Goal: Task Accomplishment & Management: Complete application form

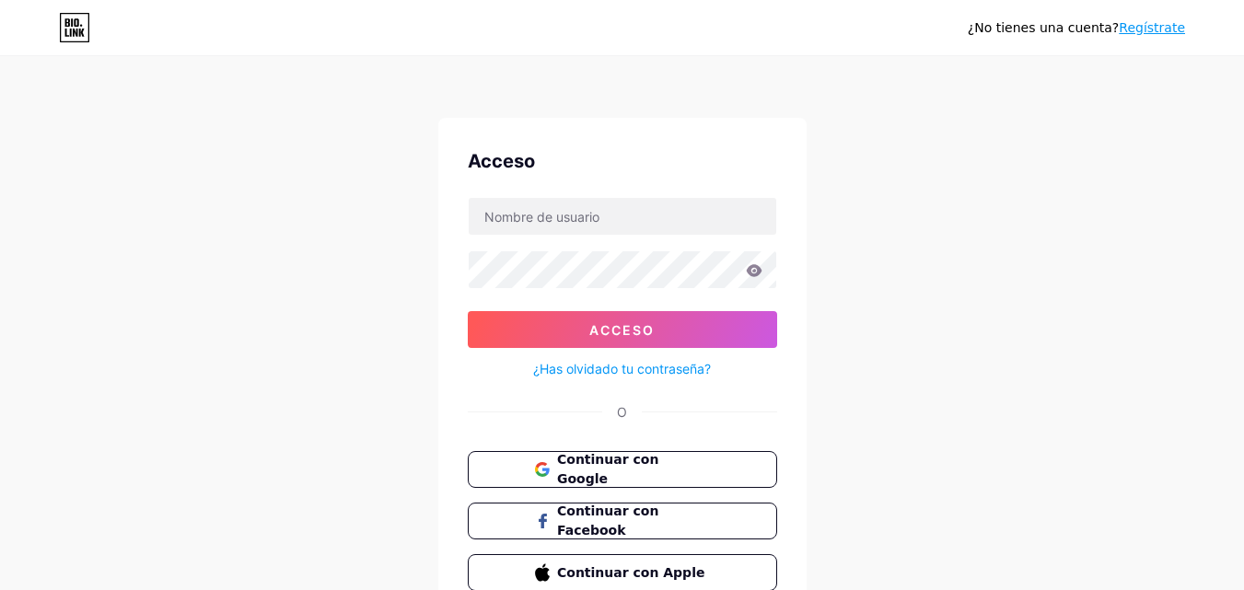
drag, startPoint x: 1241, startPoint y: 242, endPoint x: 1255, endPoint y: 381, distance: 139.7
click at [1243, 381] on html "¿No tienes una cuenta? Regístrate Acceso Acceso ¿Has olvidado tu contraseña? O …" at bounding box center [622, 340] width 1244 height 680
click at [1143, 363] on div "¿No tienes una cuenta? Regístrate Acceso Acceso ¿Has olvidado tu contraseña? O …" at bounding box center [622, 340] width 1244 height 680
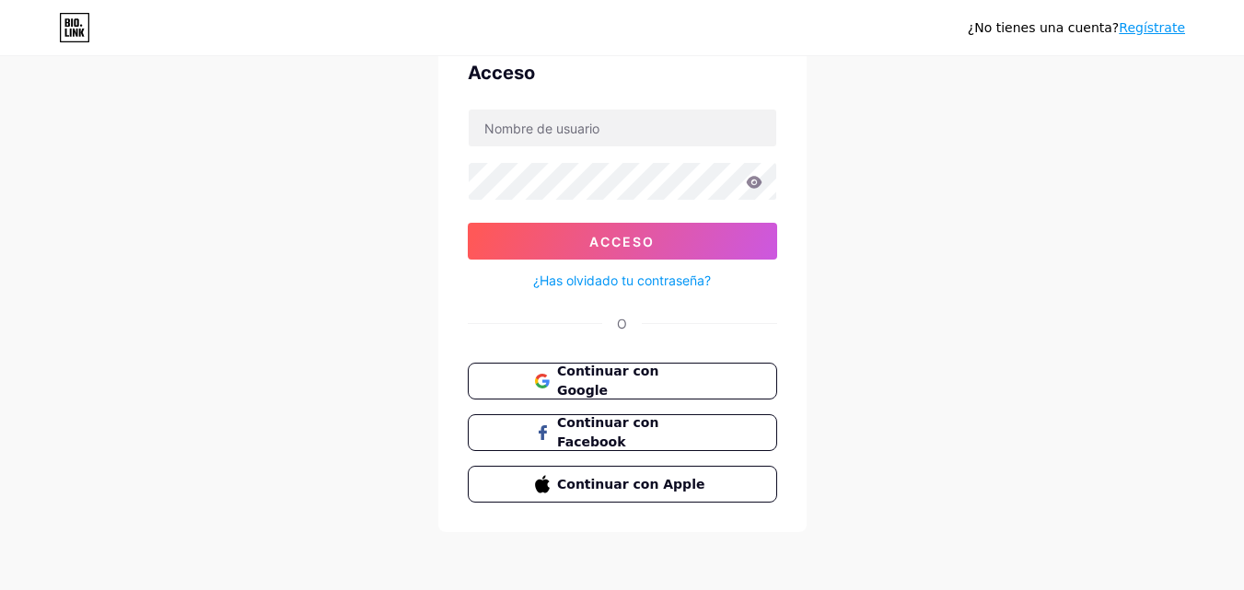
click at [1161, 30] on font "Regístrate" at bounding box center [1152, 27] width 66 height 15
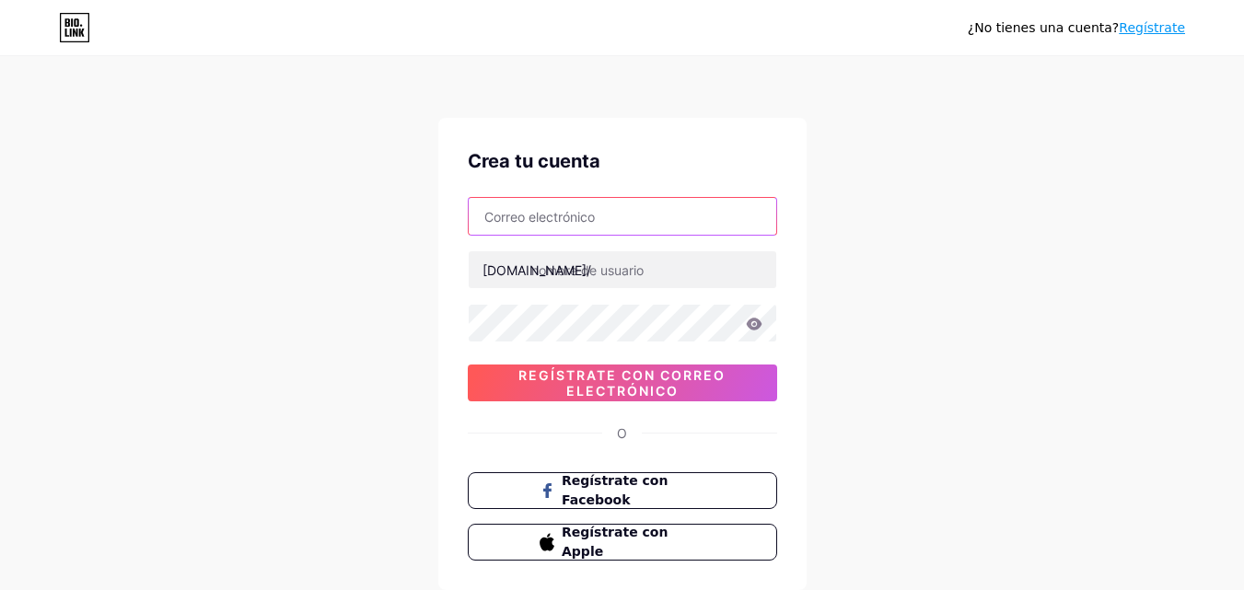
click at [612, 221] on input "text" at bounding box center [623, 216] width 308 height 37
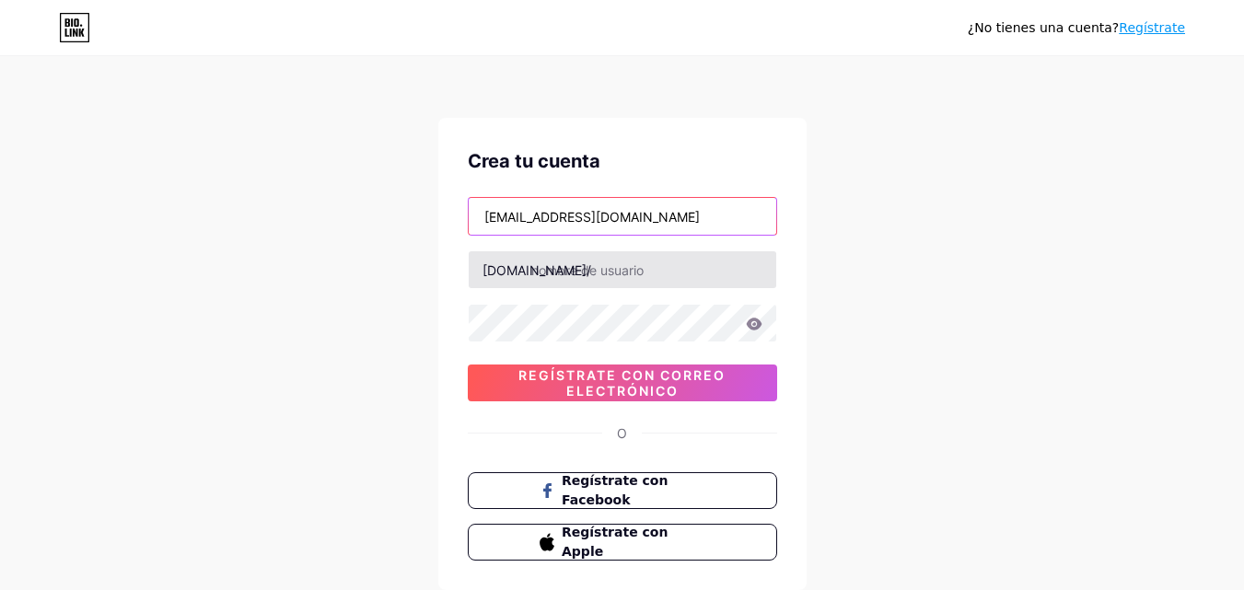
type input "[EMAIL_ADDRESS][DOMAIN_NAME]"
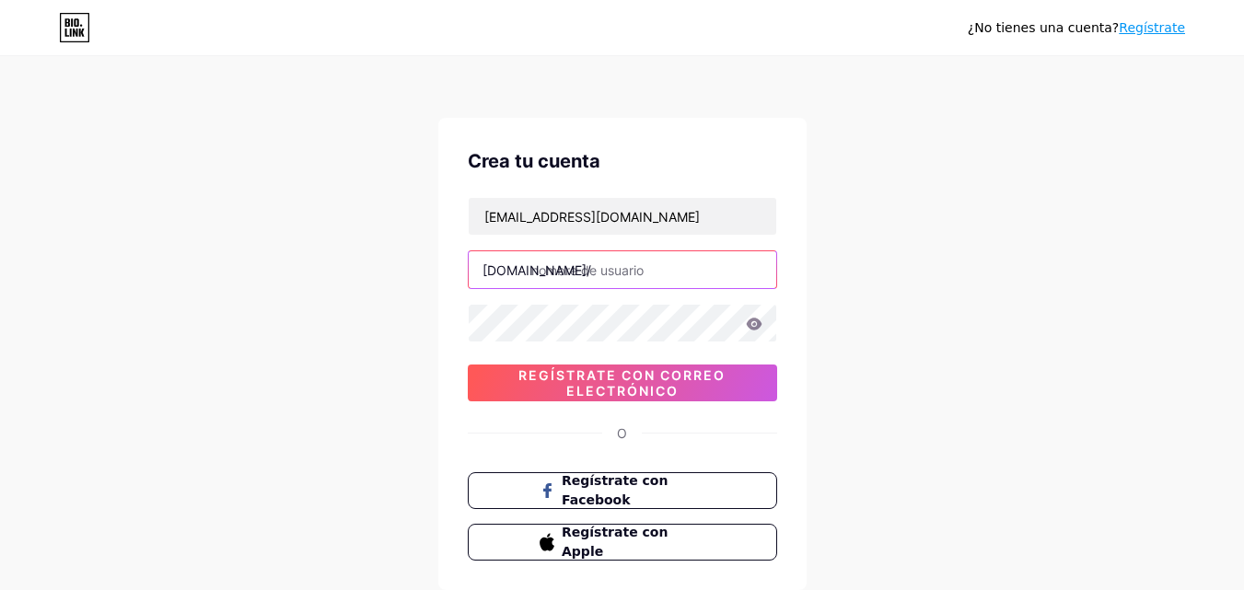
click at [639, 267] on input "text" at bounding box center [623, 269] width 308 height 37
type input "treattower"
click at [754, 322] on icon at bounding box center [754, 324] width 17 height 13
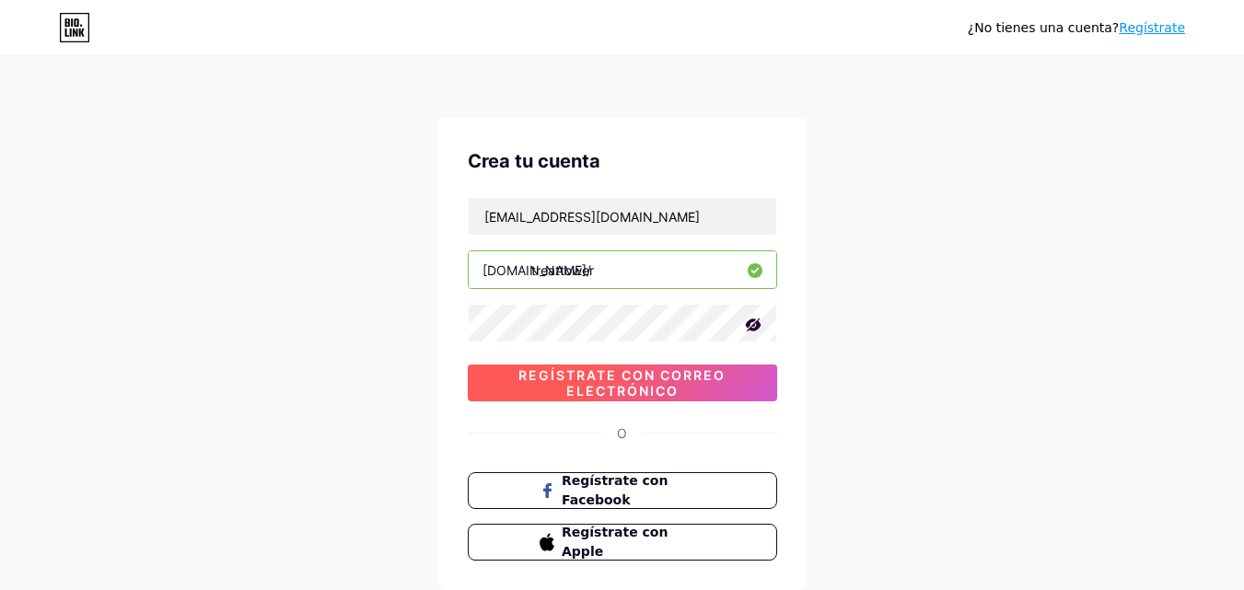
click at [655, 387] on font "Regístrate con correo electrónico" at bounding box center [621, 382] width 207 height 31
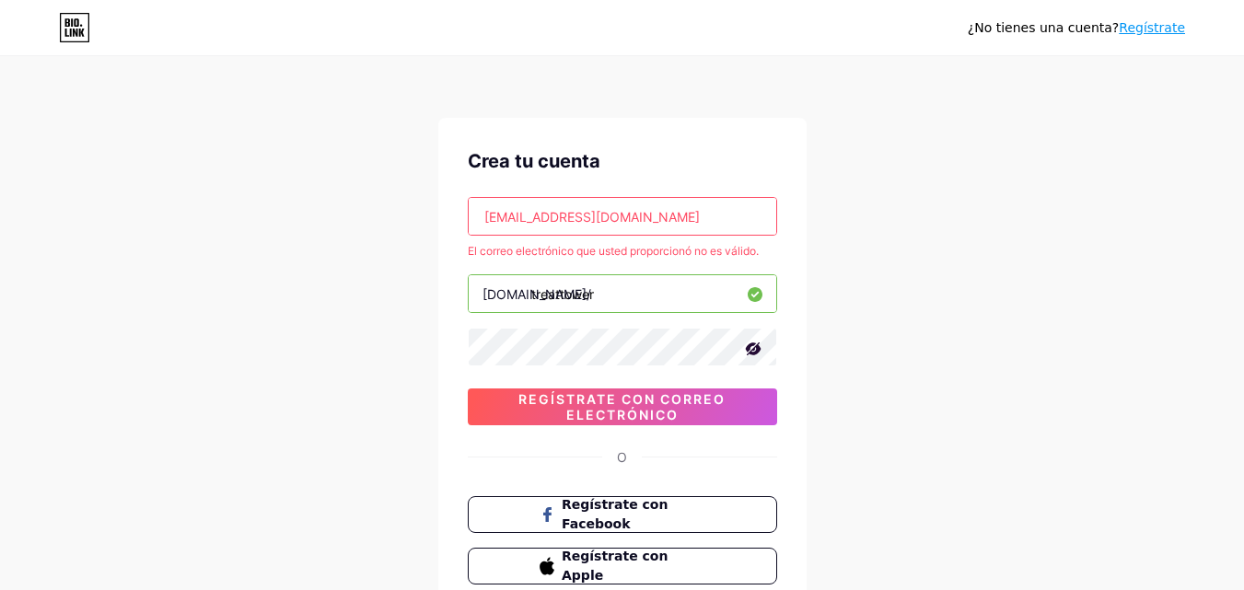
drag, startPoint x: 648, startPoint y: 227, endPoint x: 422, endPoint y: 237, distance: 226.7
click at [422, 237] on div "¿No tienes una cuenta? Regístrate Crea tu cuenta [EMAIL_ADDRESS][DOMAIN_NAME] E…" at bounding box center [622, 364] width 1244 height 728
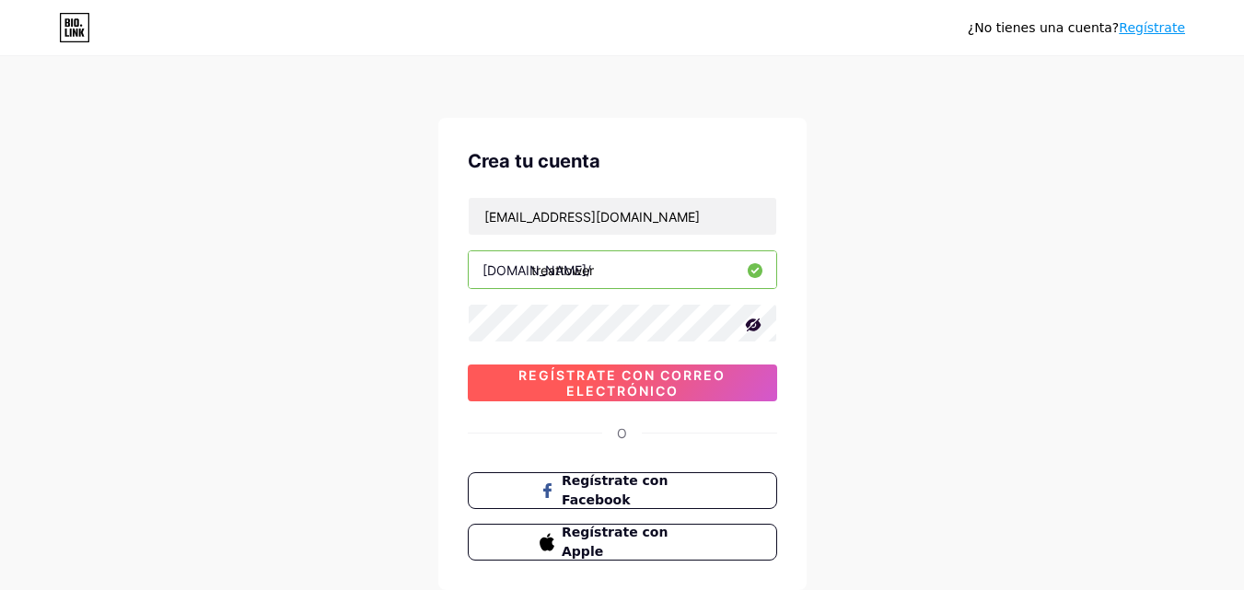
click at [693, 383] on span "Regístrate con correo electrónico" at bounding box center [622, 382] width 309 height 31
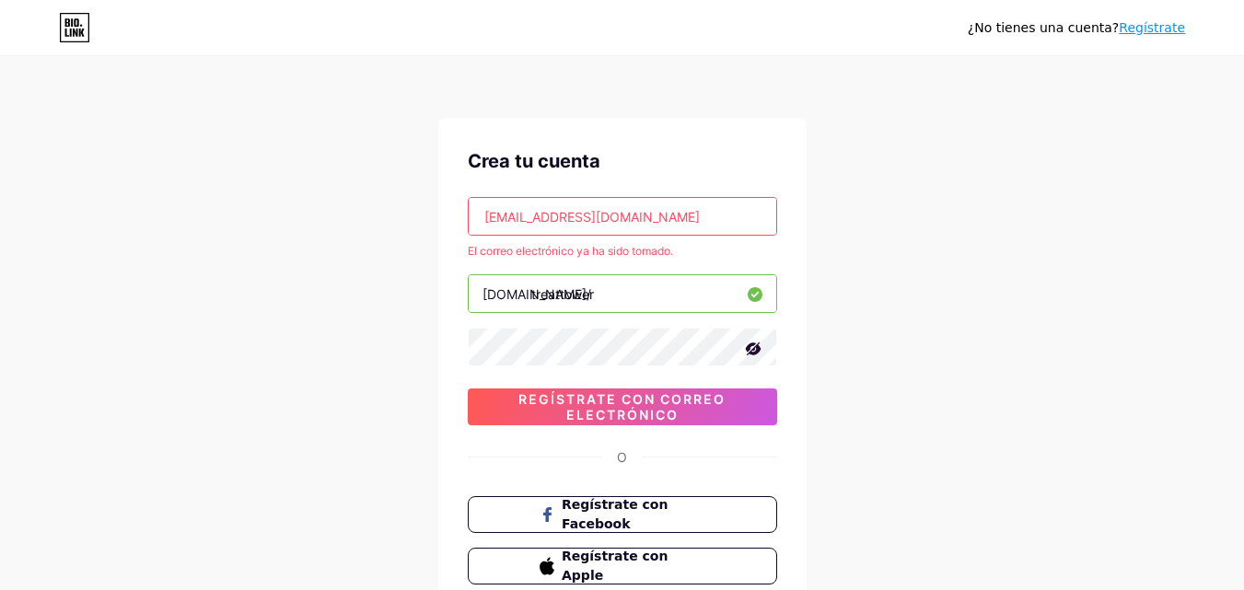
drag, startPoint x: 691, startPoint y: 216, endPoint x: 472, endPoint y: 227, distance: 219.4
click at [472, 227] on input "[EMAIL_ADDRESS][DOMAIN_NAME]" at bounding box center [623, 216] width 308 height 37
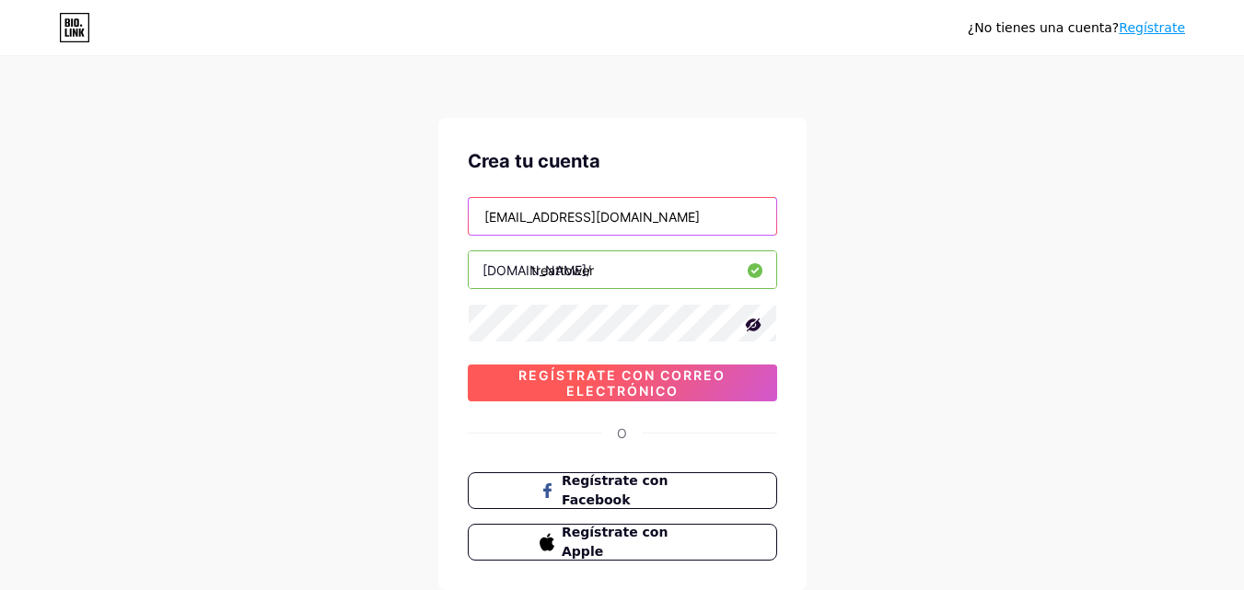
type input "[EMAIL_ADDRESS][DOMAIN_NAME]"
drag, startPoint x: 631, startPoint y: 387, endPoint x: 562, endPoint y: 379, distance: 69.4
click at [562, 379] on font "Regístrate con correo electrónico" at bounding box center [621, 382] width 207 height 31
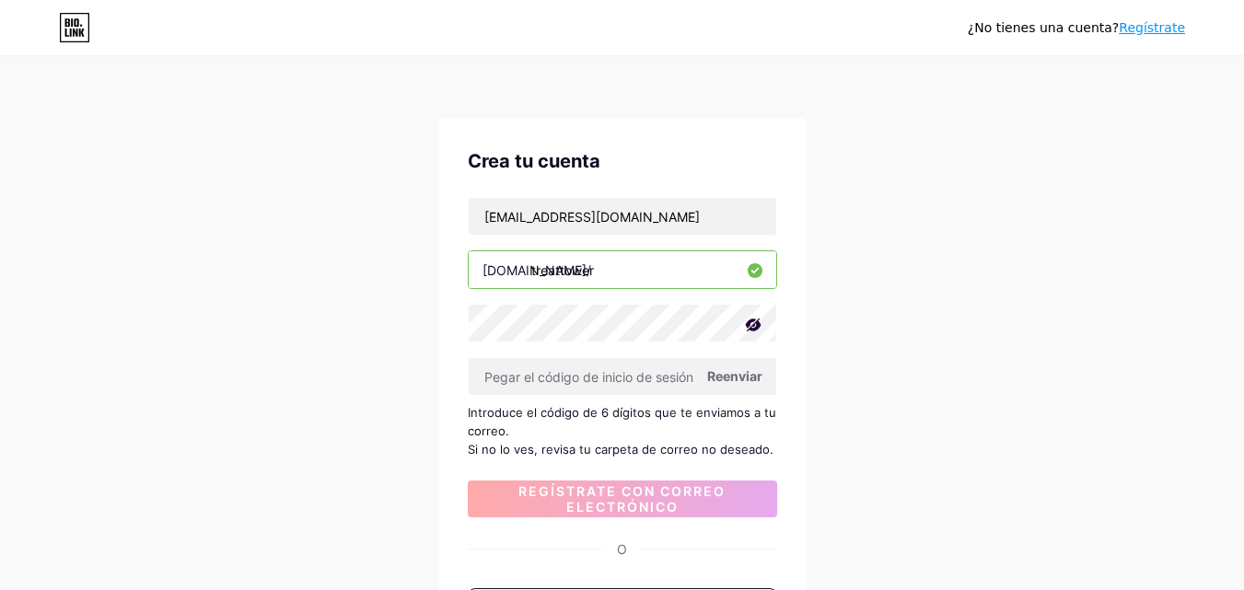
click at [740, 374] on font "Reenviar" at bounding box center [734, 376] width 55 height 16
